Goal: Navigation & Orientation: Find specific page/section

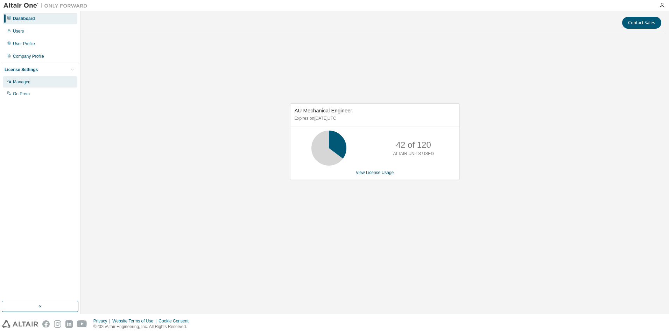
click at [36, 83] on div "Managed" at bounding box center [40, 81] width 74 height 11
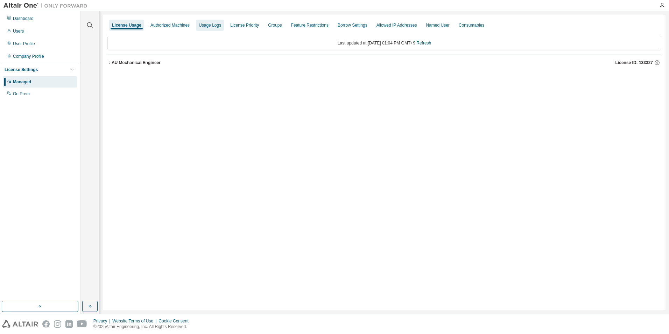
click at [214, 26] on div "Usage Logs" at bounding box center [210, 25] width 22 height 6
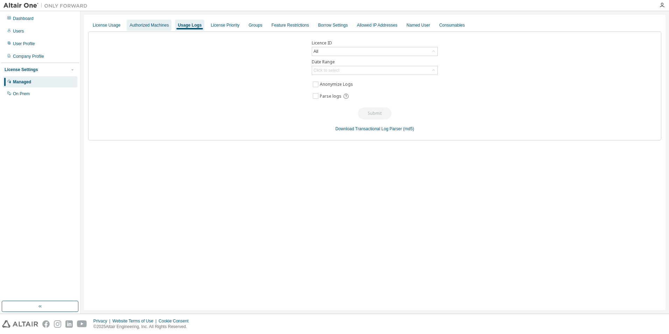
click at [144, 22] on div "Authorized Machines" at bounding box center [149, 25] width 45 height 11
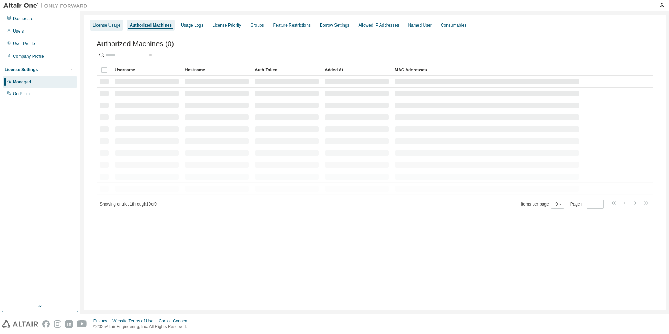
click at [109, 24] on div "License Usage" at bounding box center [107, 25] width 28 height 6
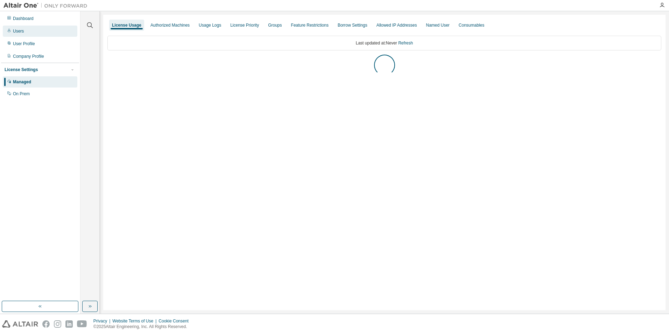
click at [18, 34] on div "Users" at bounding box center [18, 31] width 11 height 6
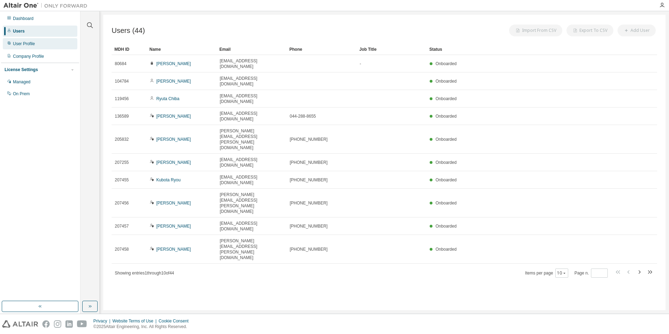
click at [24, 46] on div "User Profile" at bounding box center [24, 44] width 22 height 6
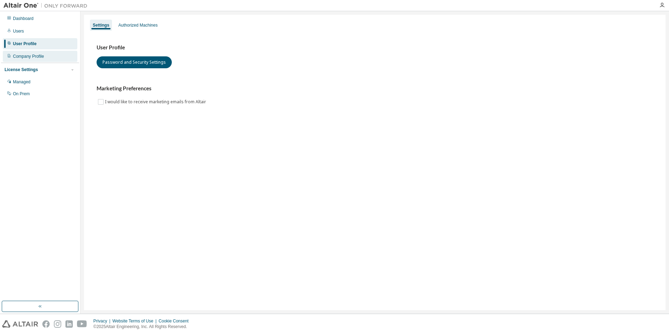
click at [30, 57] on div "Company Profile" at bounding box center [28, 56] width 31 height 6
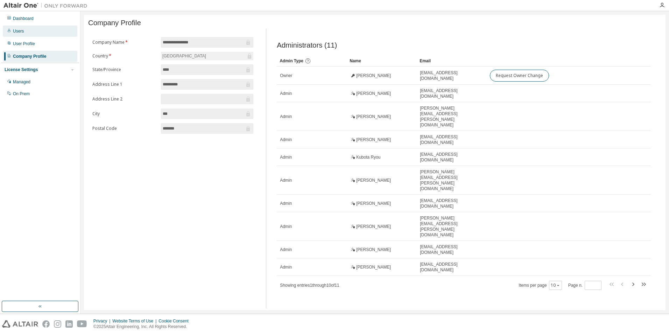
click at [27, 31] on div "Users" at bounding box center [40, 31] width 74 height 11
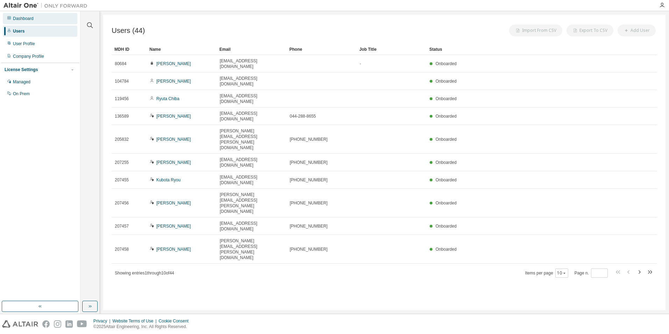
click at [26, 20] on div "Dashboard" at bounding box center [23, 19] width 21 height 6
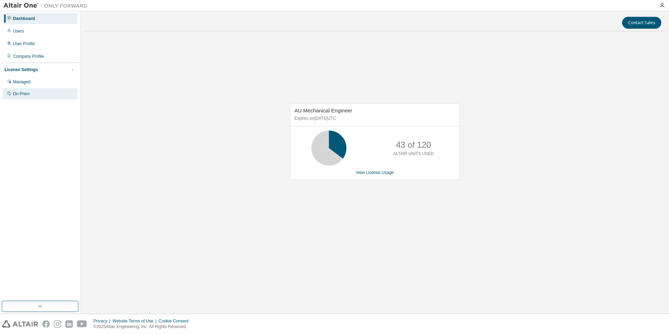
click at [42, 91] on div "On Prem" at bounding box center [40, 93] width 74 height 11
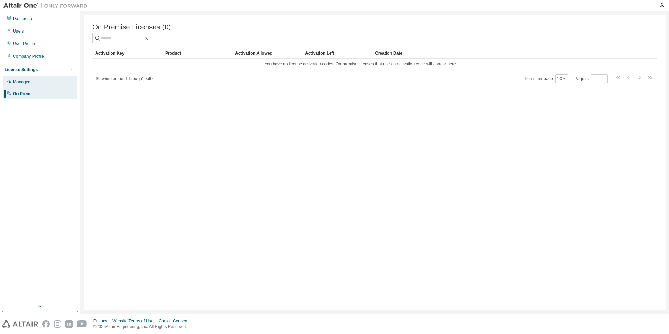
click at [39, 82] on div "Managed" at bounding box center [40, 81] width 74 height 11
